Goal: Information Seeking & Learning: Learn about a topic

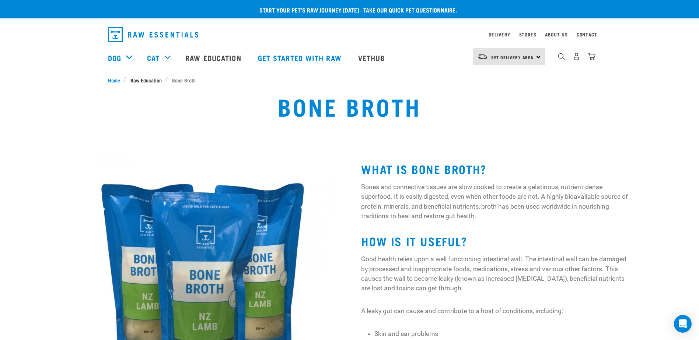
click at [138, 80] on span "Raw Education" at bounding box center [145, 80] width 31 height 8
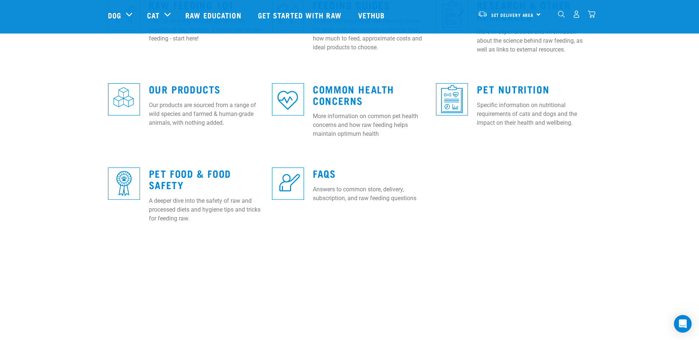
scroll to position [258, 0]
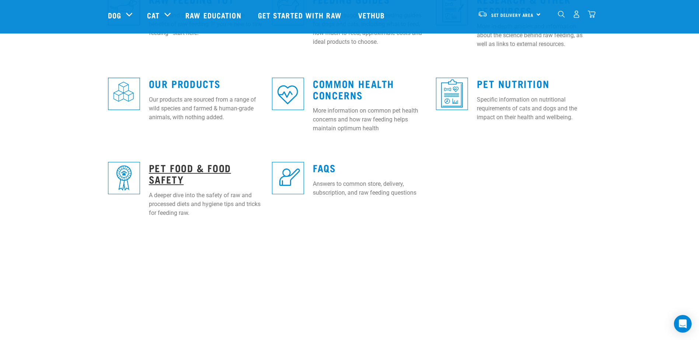
click at [194, 169] on link "Pet Food & Food Safety" at bounding box center [190, 173] width 82 height 17
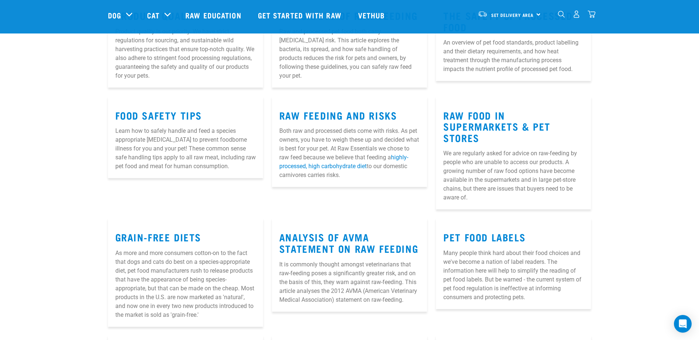
scroll to position [111, 0]
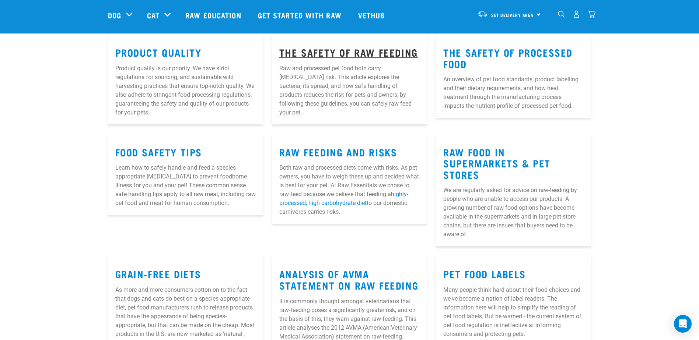
click at [360, 50] on link "The Safety of Raw Feeding" at bounding box center [348, 52] width 138 height 6
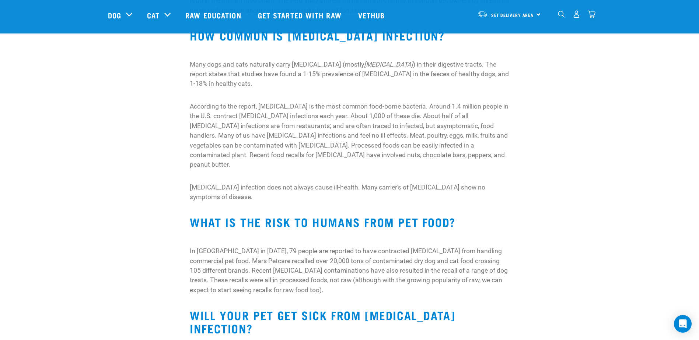
scroll to position [258, 0]
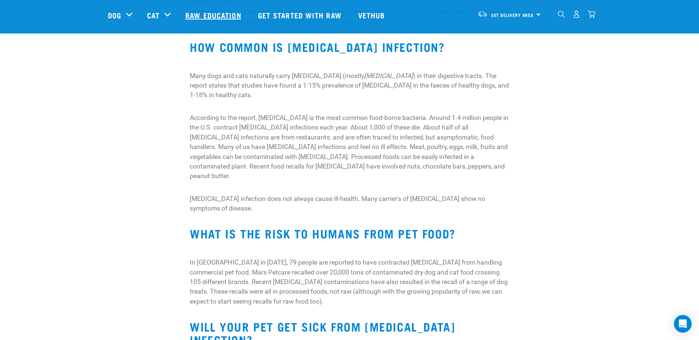
click at [197, 14] on link "Raw Education" at bounding box center [214, 14] width 72 height 29
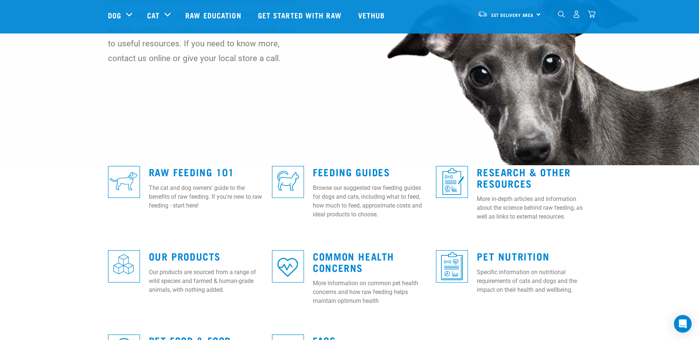
scroll to position [111, 0]
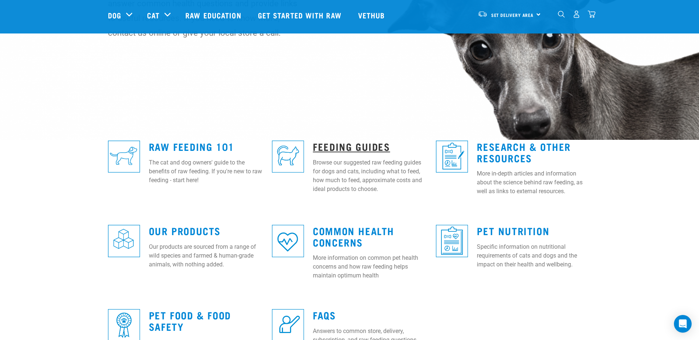
click at [363, 148] on link "Feeding Guides" at bounding box center [351, 147] width 77 height 6
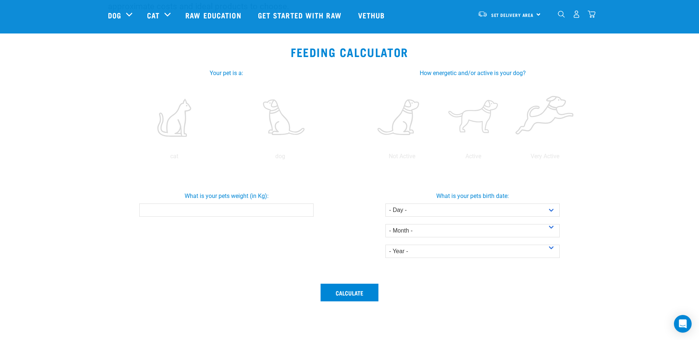
scroll to position [111, 0]
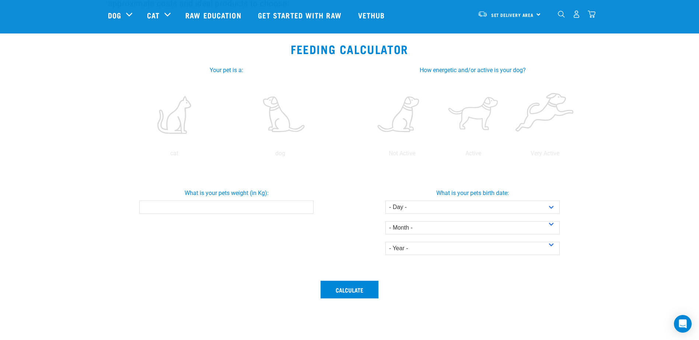
click at [242, 206] on input "What is your pets weight (in Kg):" at bounding box center [226, 207] width 174 height 13
type input "19.6"
click at [410, 210] on select "- Day - 1 2 3 4 5 6 7 8 9 10 11 12 13 14 15 16 17 18 19 20 21 22 23 24 25 26 27" at bounding box center [472, 207] width 174 height 13
select select "8"
click at [385, 201] on select "- Day - 1 2 3 4 5 6 7 8 9 10 11 12 13 14 15 16 17 18 19 20 21 22 23 24 25 26 27" at bounding box center [472, 207] width 174 height 13
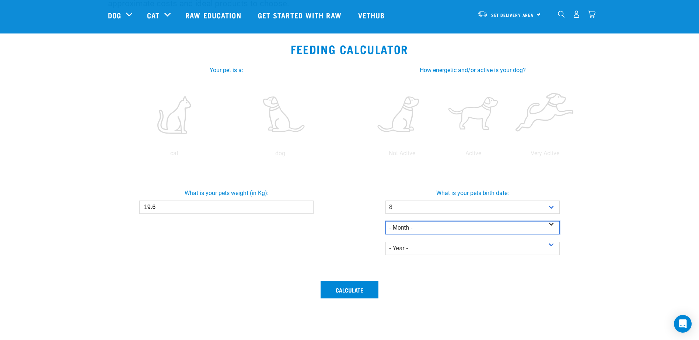
click at [407, 230] on select "- Month - January February March April May June July August September October N…" at bounding box center [472, 227] width 174 height 13
select select "April"
click at [385, 221] on select "- Month - January February March April May June July August September October N…" at bounding box center [472, 227] width 174 height 13
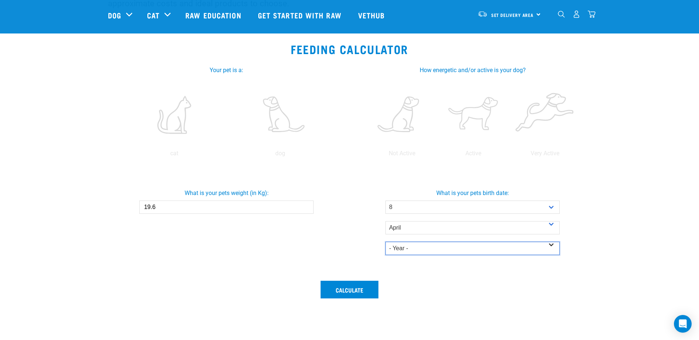
click at [406, 246] on select "- Year - 2025 2024 2023 2022 2021 2020 2019 2018 2017 2016 2015 2014" at bounding box center [472, 248] width 174 height 13
select select "2023"
click at [385, 242] on select "- Year - 2025 2024 2023 2022 2021 2020 2019 2018 2017 2016 2015 2014" at bounding box center [472, 248] width 174 height 13
click at [349, 292] on button "Calculate" at bounding box center [349, 290] width 58 height 18
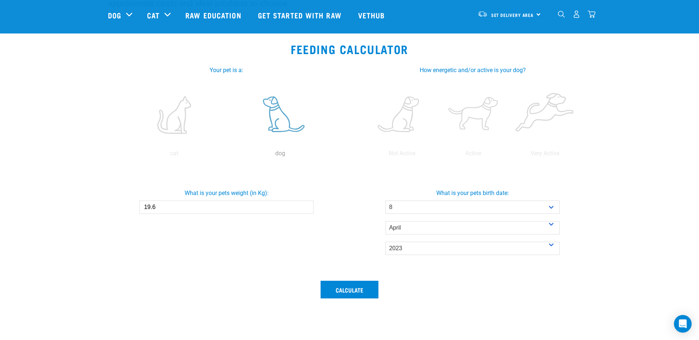
click at [280, 122] on label at bounding box center [280, 115] width 103 height 63
click at [227, 155] on input "radio" at bounding box center [227, 155] width 0 height 0
click at [357, 295] on button "Calculate" at bounding box center [349, 290] width 58 height 18
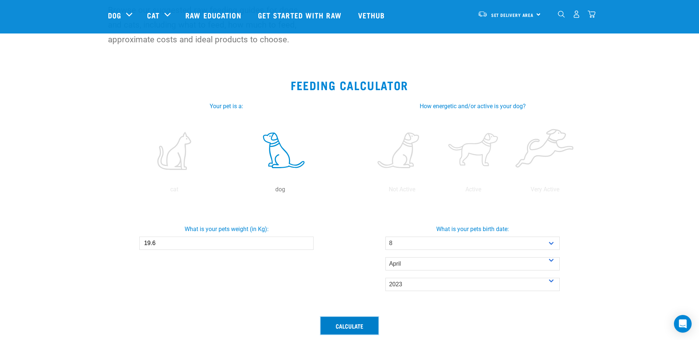
scroll to position [74, 0]
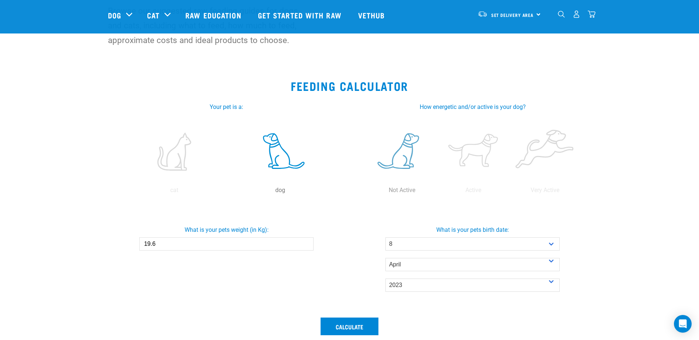
click at [417, 165] on label at bounding box center [402, 151] width 69 height 63
click at [366, 192] on input "radio" at bounding box center [366, 192] width 0 height 0
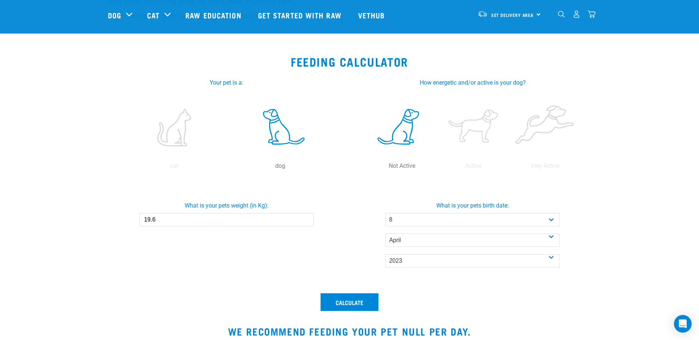
scroll to position [111, 0]
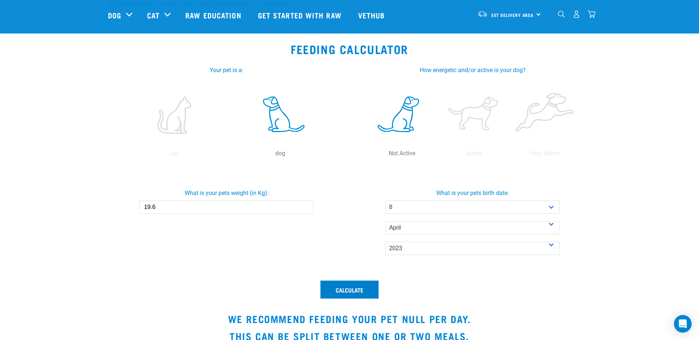
click at [356, 285] on button "Calculate" at bounding box center [349, 290] width 58 height 18
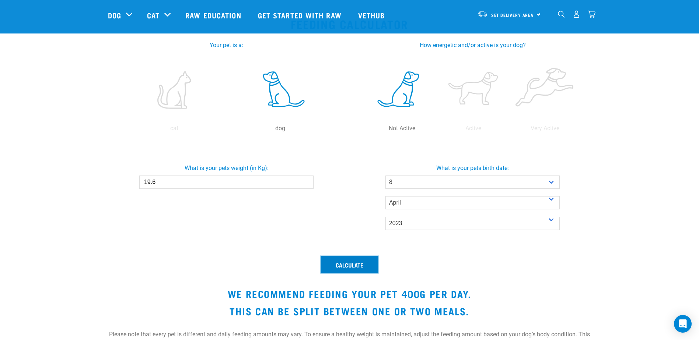
scroll to position [147, 0]
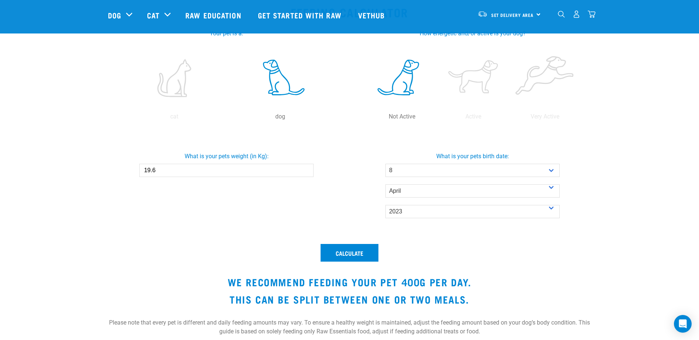
drag, startPoint x: 160, startPoint y: 169, endPoint x: 124, endPoint y: 169, distance: 36.1
click at [134, 169] on div "What is your pets weight (in Kg): 19.6" at bounding box center [226, 161] width 249 height 31
type input "16.3"
click at [351, 255] on button "Calculate" at bounding box center [349, 253] width 58 height 18
click at [427, 212] on select "- Year - 2025 2024 2023 2022 2021 2020 2019 2018 2017 2016 2015 2014" at bounding box center [472, 211] width 174 height 13
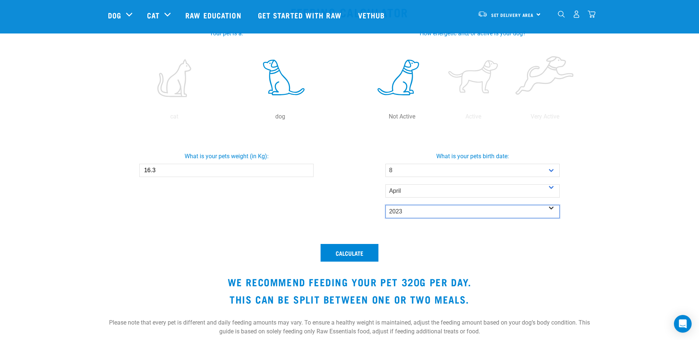
select select "2018"
click at [385, 205] on select "- Year - 2025 2024 2023 2022 2021 2020 2019 2018 2017 2016 2015 2014" at bounding box center [472, 211] width 174 height 13
click at [367, 256] on button "Calculate" at bounding box center [349, 253] width 58 height 18
click at [403, 212] on select "- Year - 2025 2024 2023 2022 2021 2020 2019 2018 2017 2016 2015 2014" at bounding box center [472, 211] width 174 height 13
click at [385, 205] on select "- Year - 2025 2024 2023 2022 2021 2020 2019 2018 2017 2016 2015 2014" at bounding box center [472, 211] width 174 height 13
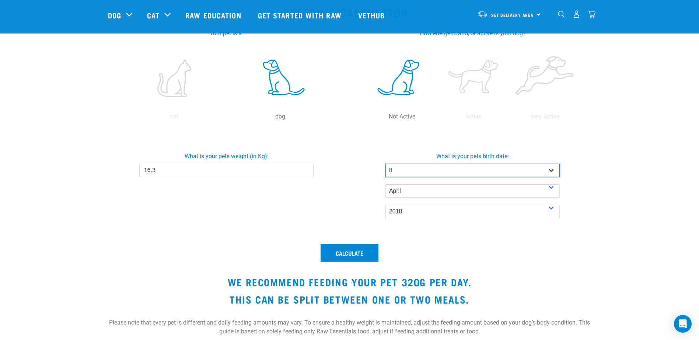
click at [406, 170] on select "- Day - 1 2 3 4 5 6 7 8 9 10 11 12 13 14 15 16 17 18 19 20 21 22 23 24 25 26 27" at bounding box center [472, 170] width 174 height 13
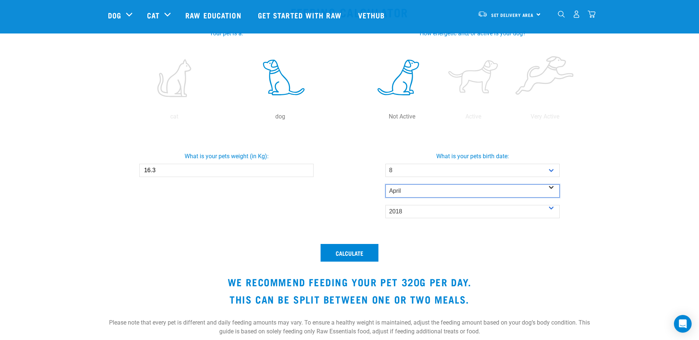
click at [406, 193] on select "- Month - January February March April May June July August September October N…" at bounding box center [472, 191] width 174 height 13
select select "November"
click at [385, 185] on select "- Month - January February March April May June July August September October N…" at bounding box center [472, 191] width 174 height 13
click at [361, 253] on button "Calculate" at bounding box center [349, 253] width 58 height 18
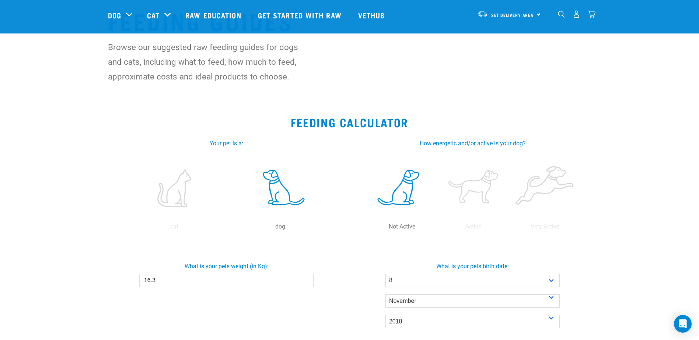
scroll to position [37, 0]
click at [277, 12] on link "Get started with Raw" at bounding box center [300, 14] width 100 height 29
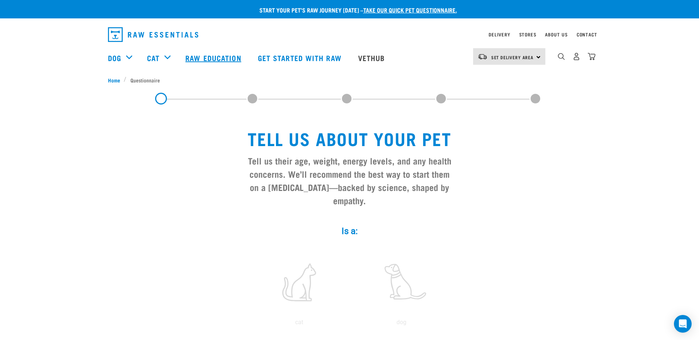
click at [222, 55] on link "Raw Education" at bounding box center [214, 57] width 72 height 29
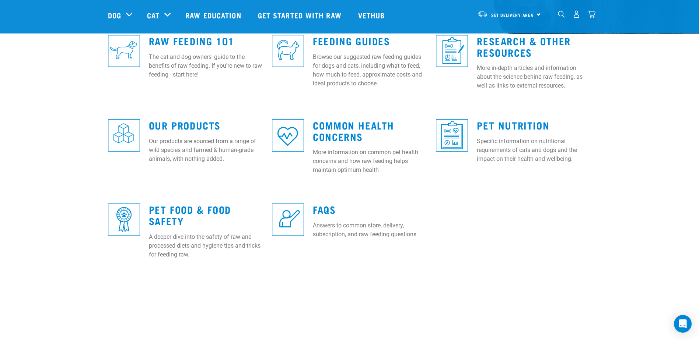
scroll to position [221, 0]
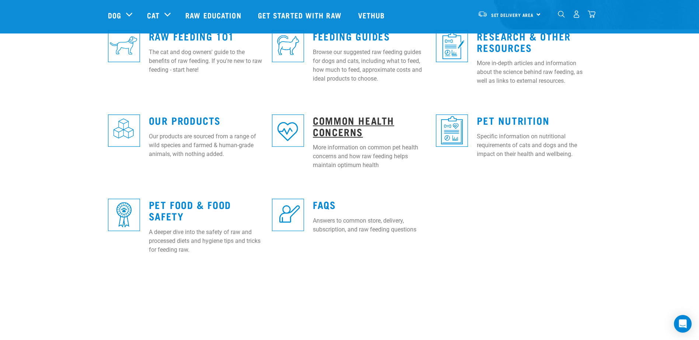
click at [319, 124] on link "Common Health Concerns" at bounding box center [353, 126] width 81 height 17
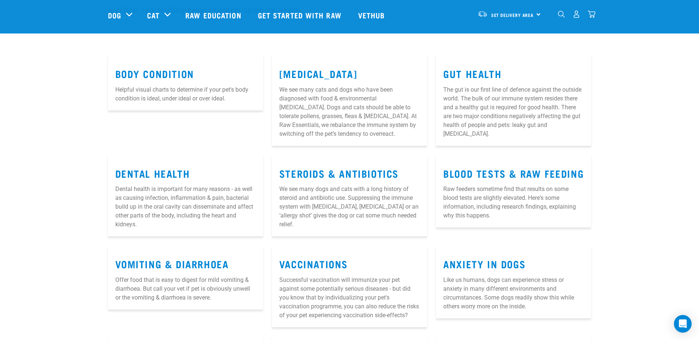
scroll to position [111, 0]
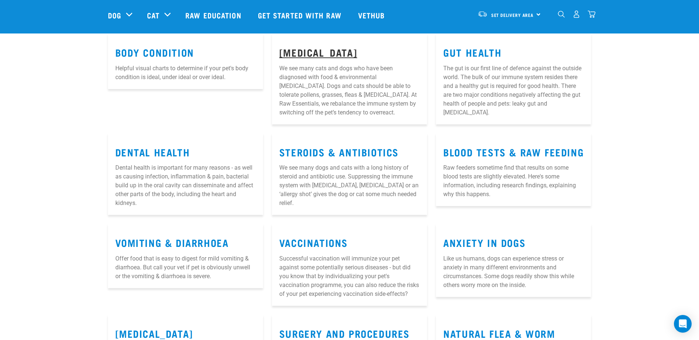
click at [300, 54] on link "[MEDICAL_DATA]" at bounding box center [318, 52] width 78 height 6
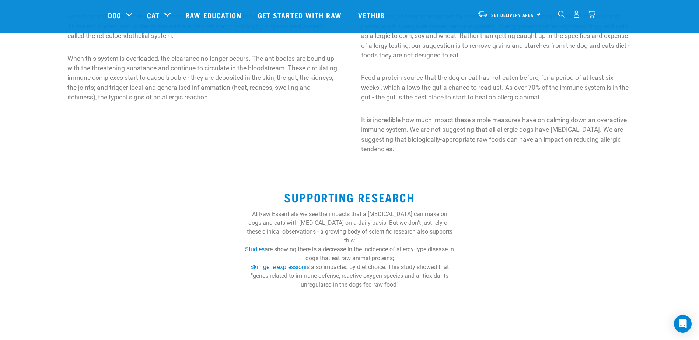
scroll to position [184, 0]
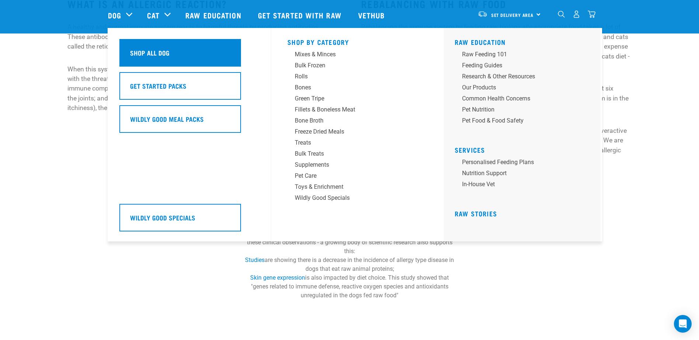
click at [157, 54] on h5 "Shop All Dog" at bounding box center [149, 53] width 39 height 10
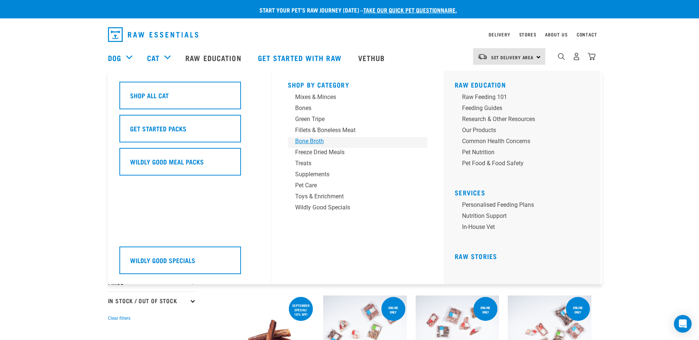
click at [311, 141] on div "Bone Broth" at bounding box center [352, 141] width 115 height 9
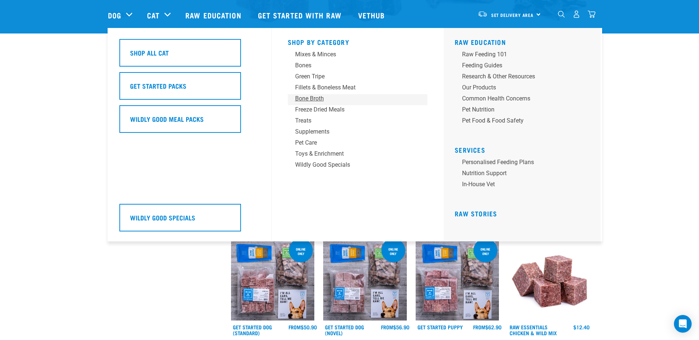
scroll to position [184, 0]
